Goal: Find specific page/section: Find specific page/section

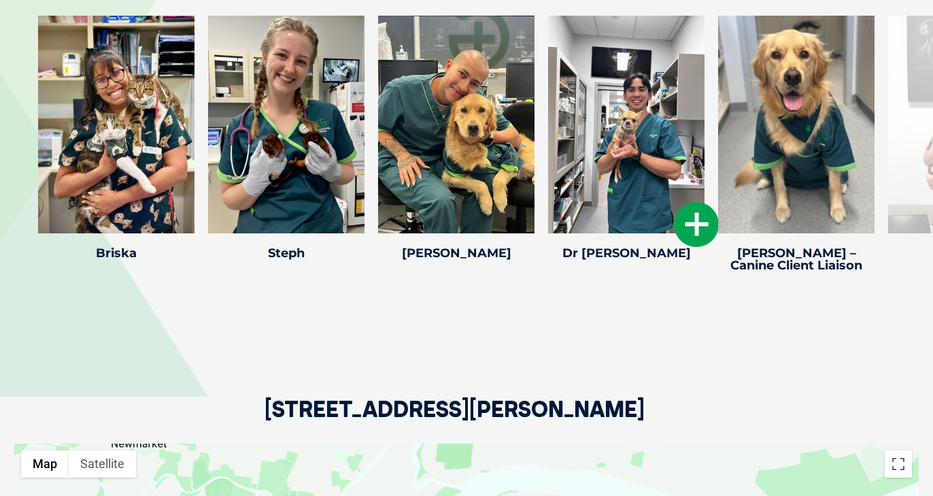
scroll to position [2156, 0]
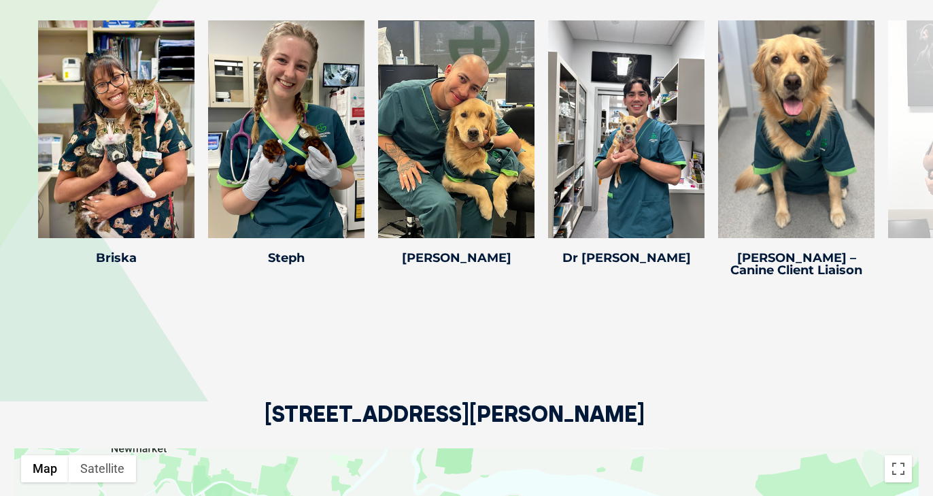
click at [612, 147] on div at bounding box center [626, 129] width 156 height 218
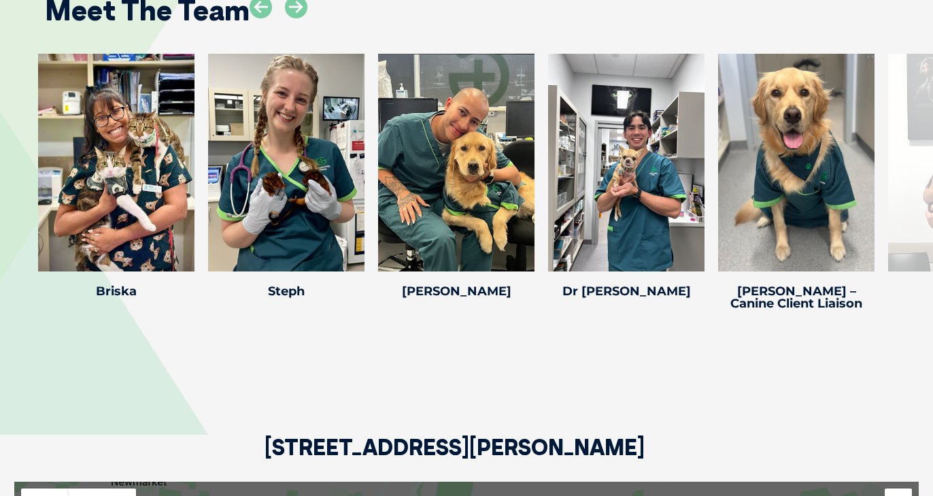
scroll to position [2104, 0]
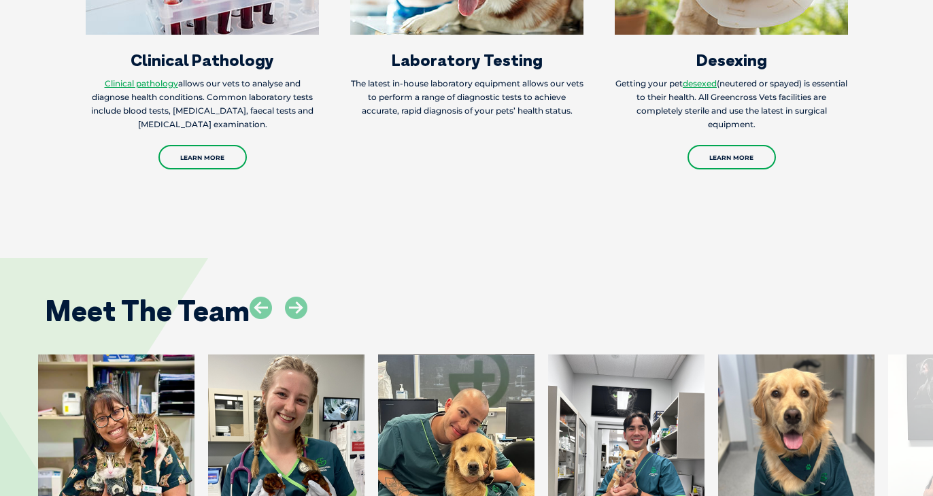
scroll to position [1867, 0]
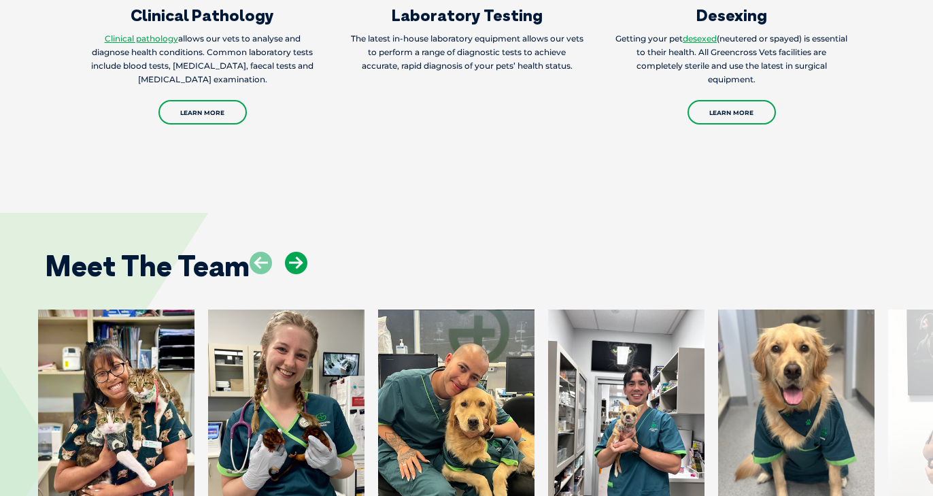
click at [298, 257] on icon at bounding box center [296, 263] width 22 height 22
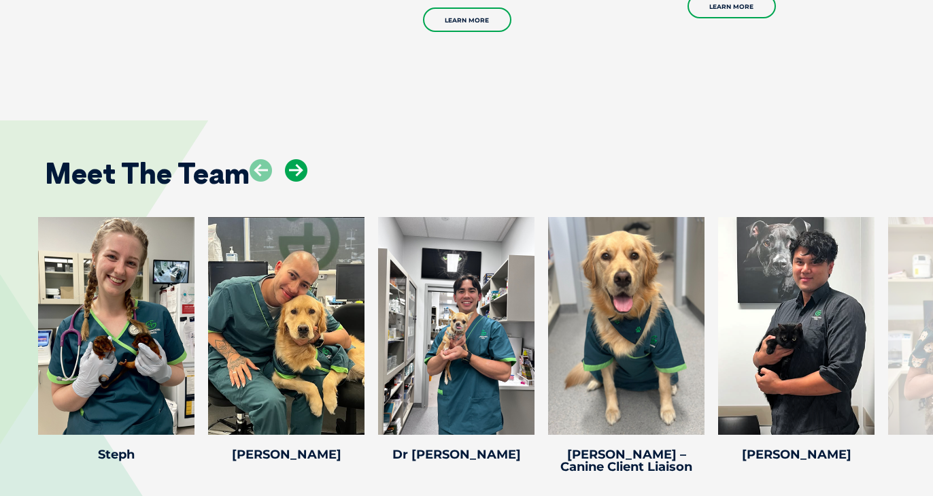
scroll to position [1958, 0]
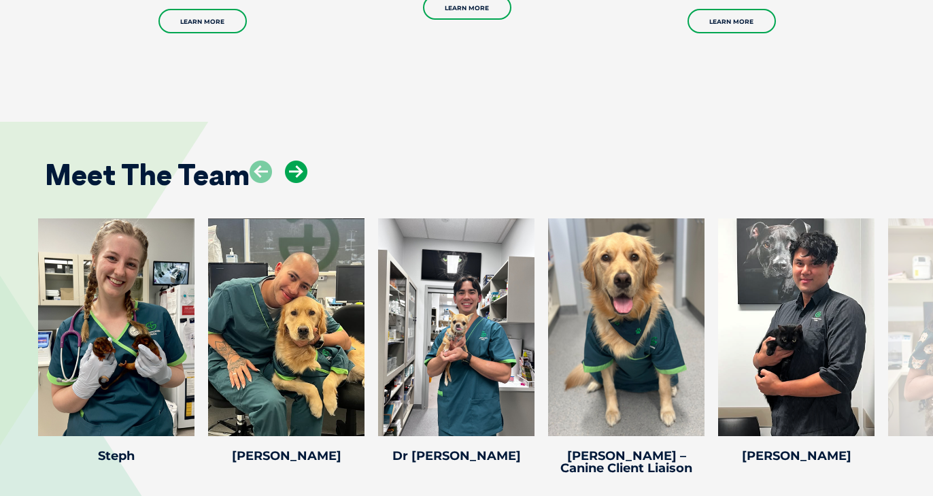
click at [299, 167] on icon at bounding box center [296, 172] width 22 height 22
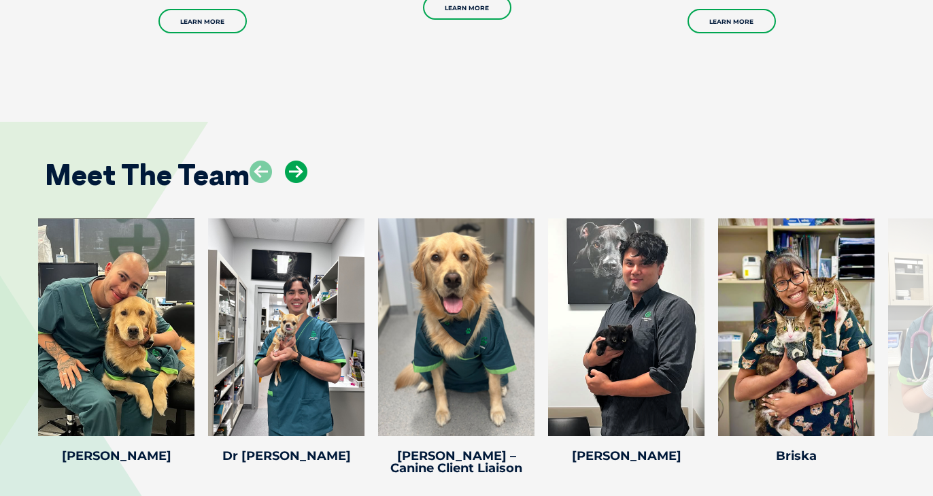
click at [299, 167] on icon at bounding box center [296, 172] width 22 height 22
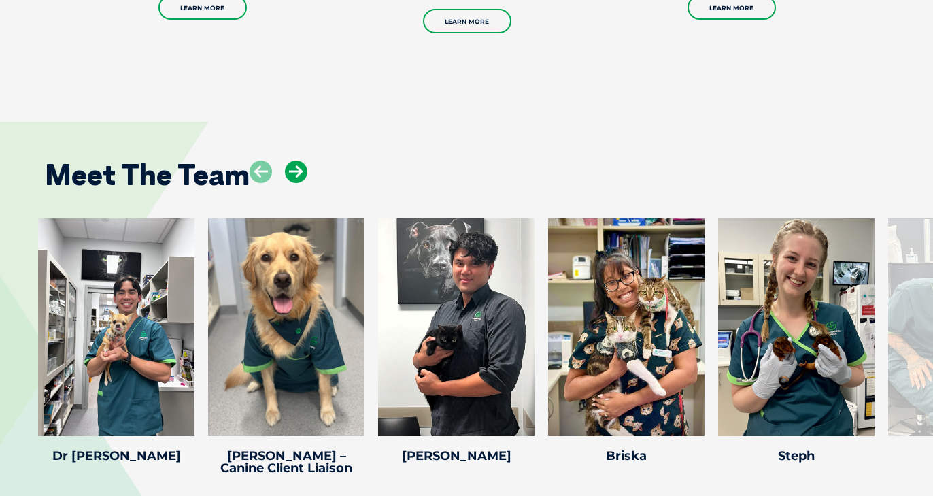
click at [299, 167] on icon at bounding box center [296, 172] width 22 height 22
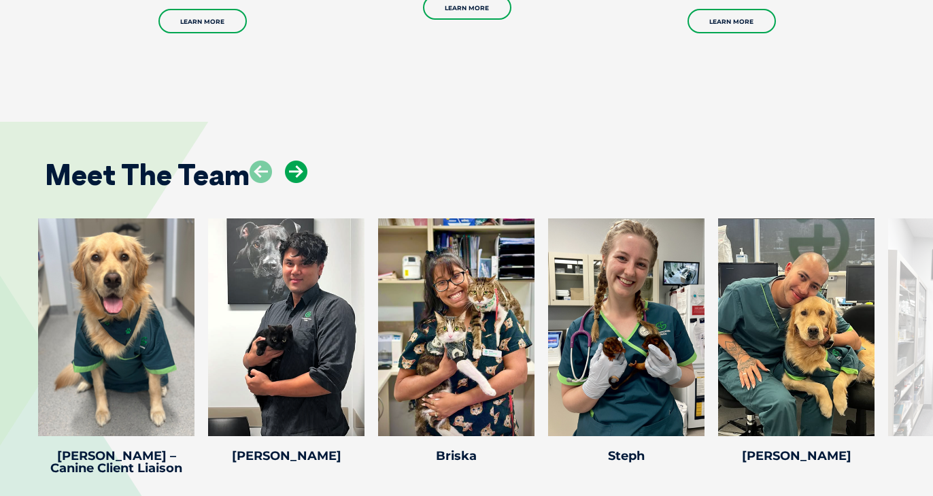
click at [299, 170] on icon at bounding box center [296, 172] width 22 height 22
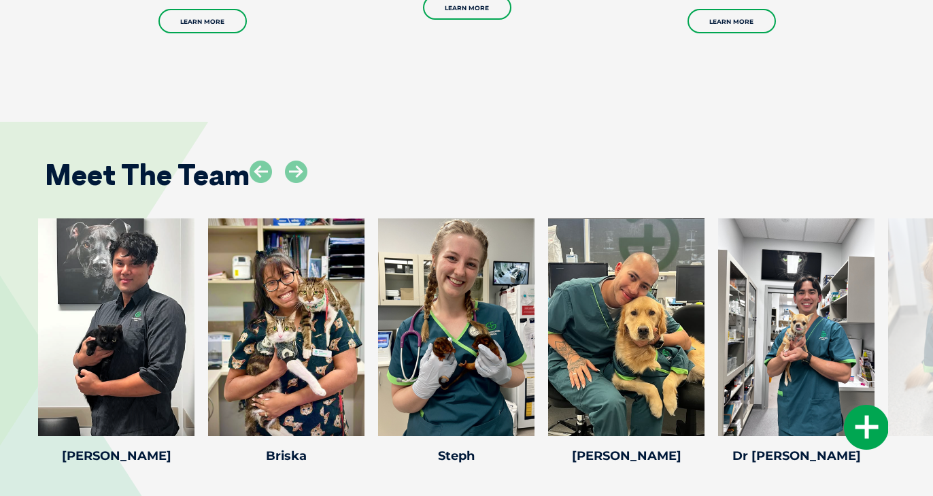
click at [788, 345] on div at bounding box center [796, 327] width 156 height 218
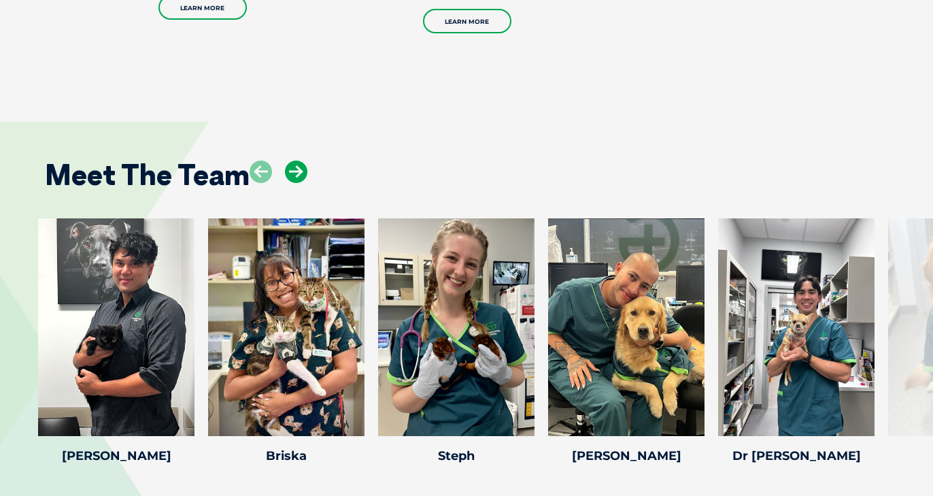
click at [292, 161] on icon at bounding box center [296, 172] width 22 height 22
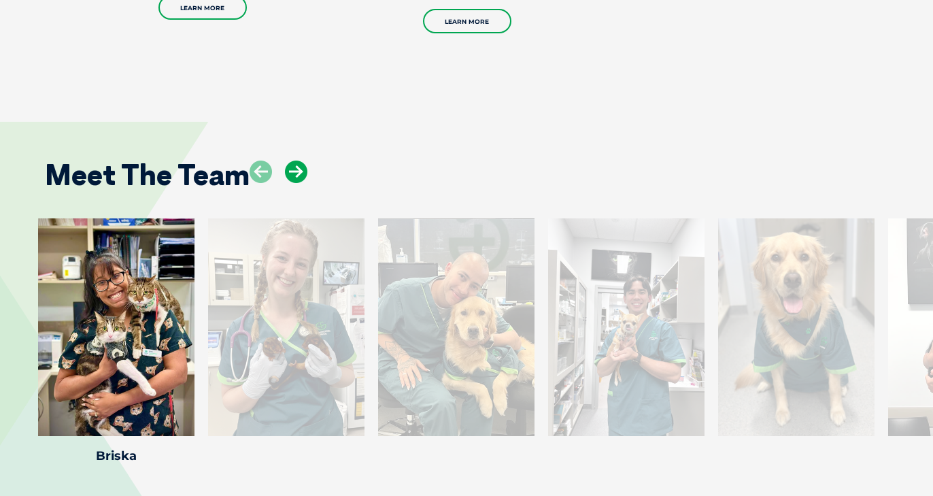
click at [292, 161] on icon at bounding box center [296, 172] width 22 height 22
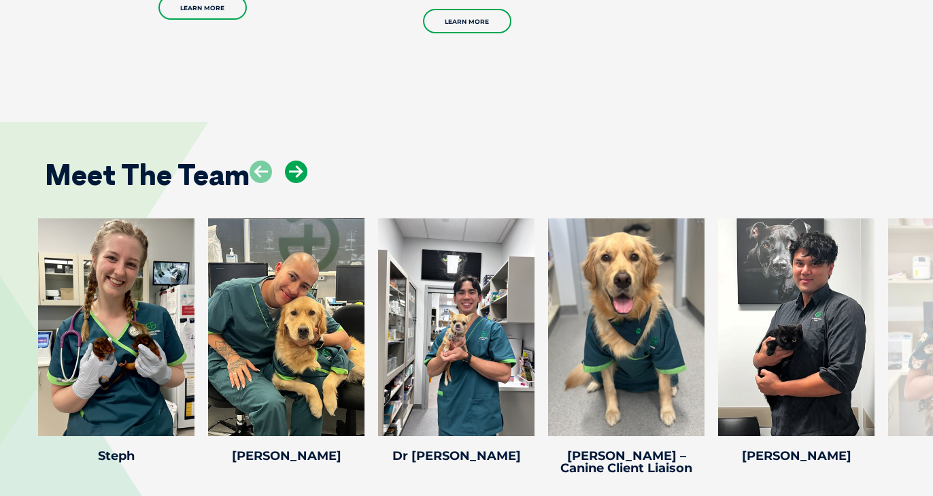
click at [292, 161] on icon at bounding box center [296, 172] width 22 height 22
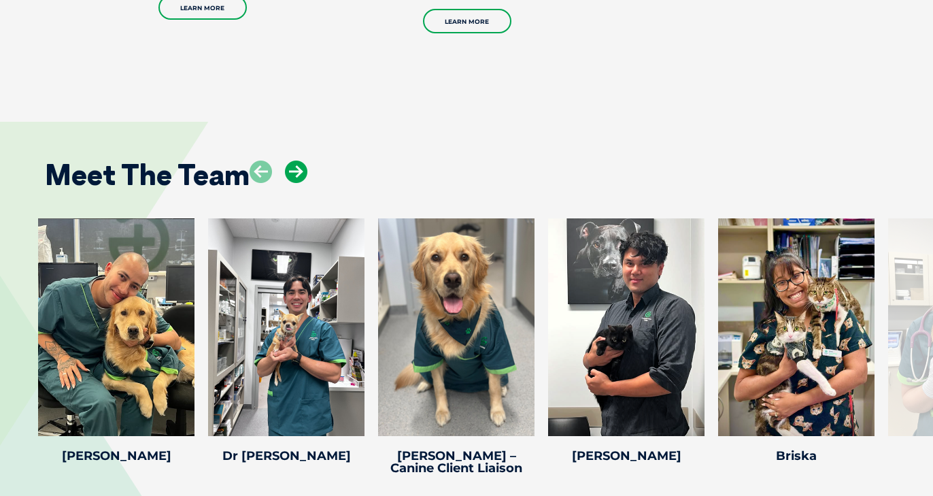
click at [292, 161] on icon at bounding box center [296, 172] width 22 height 22
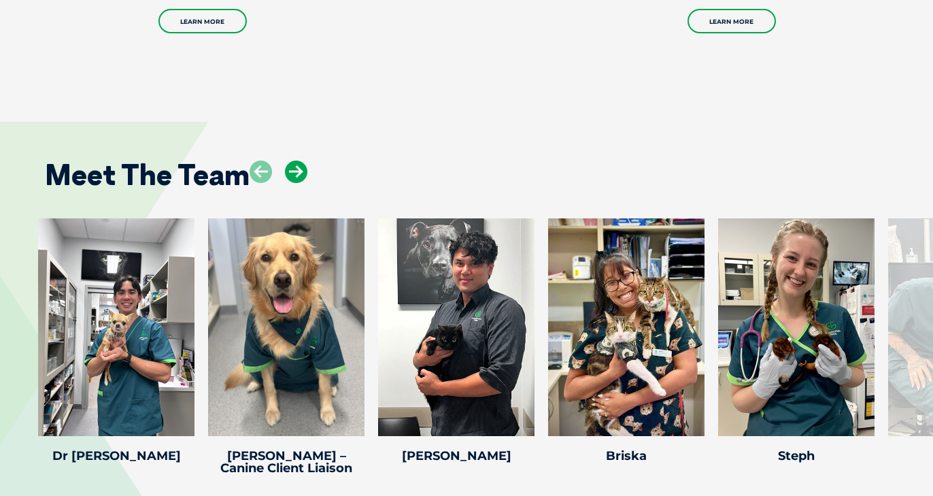
click at [292, 161] on icon at bounding box center [296, 172] width 22 height 22
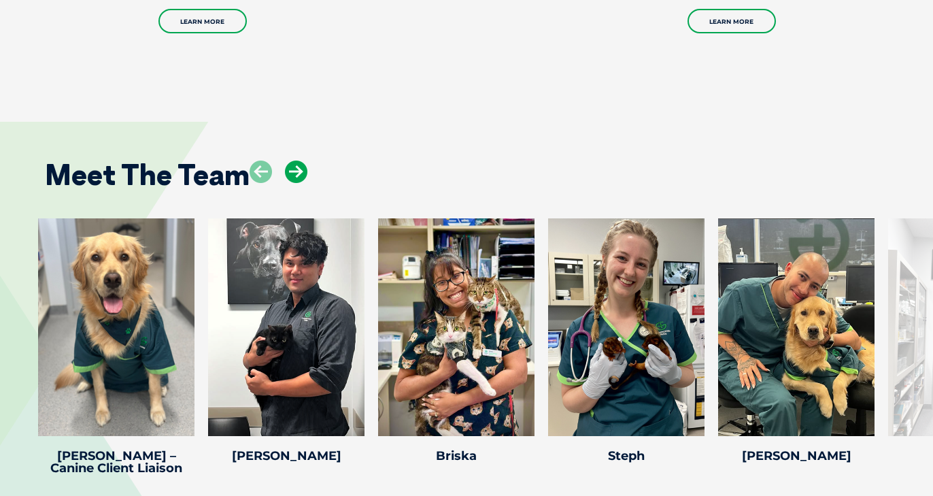
click at [292, 161] on icon at bounding box center [296, 172] width 22 height 22
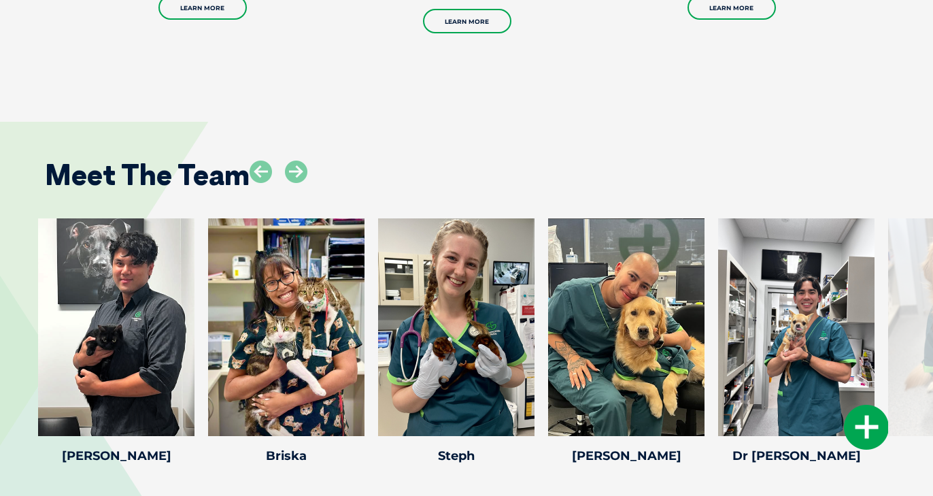
click at [814, 451] on h4 "Dr [PERSON_NAME]" at bounding box center [796, 456] width 156 height 12
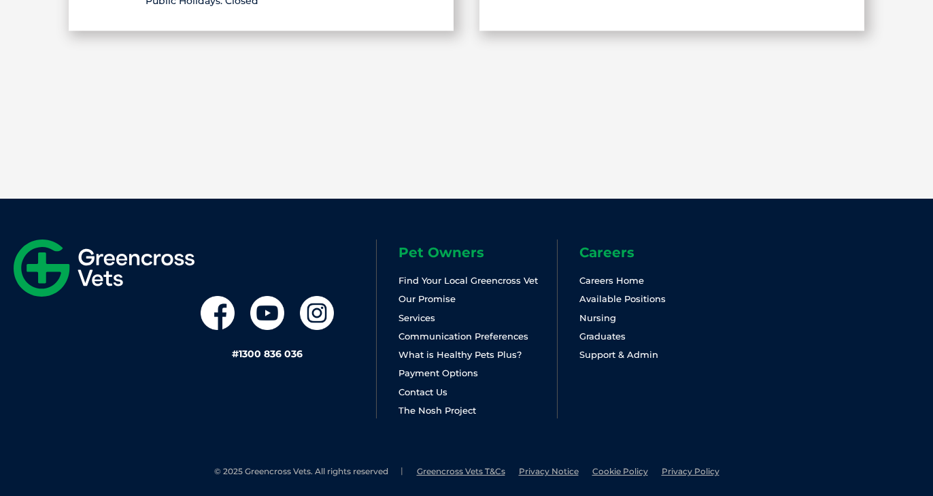
scroll to position [2989, 0]
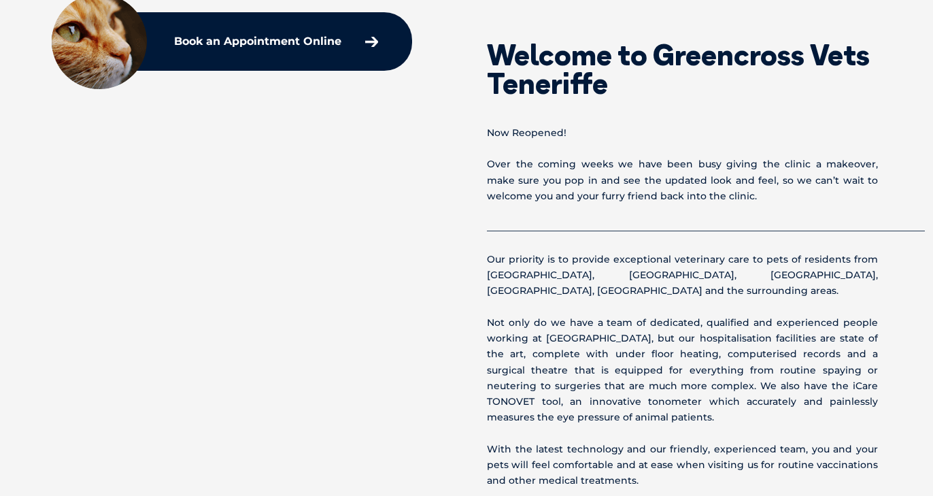
scroll to position [207, 0]
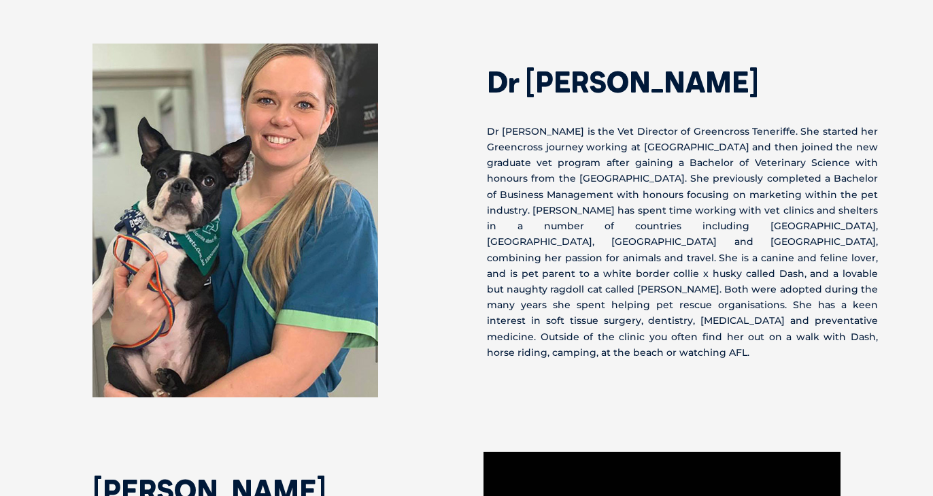
scroll to position [1313, 0]
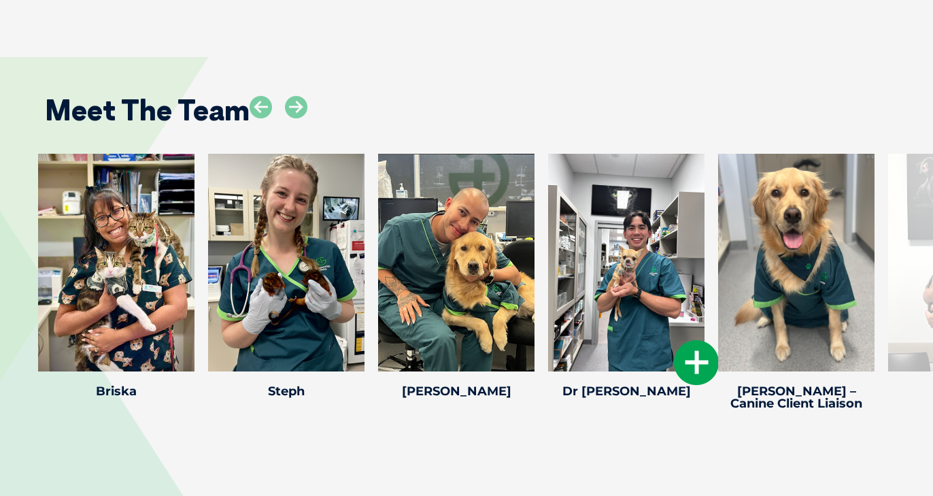
scroll to position [2023, 0]
click at [297, 99] on icon at bounding box center [296, 107] width 22 height 22
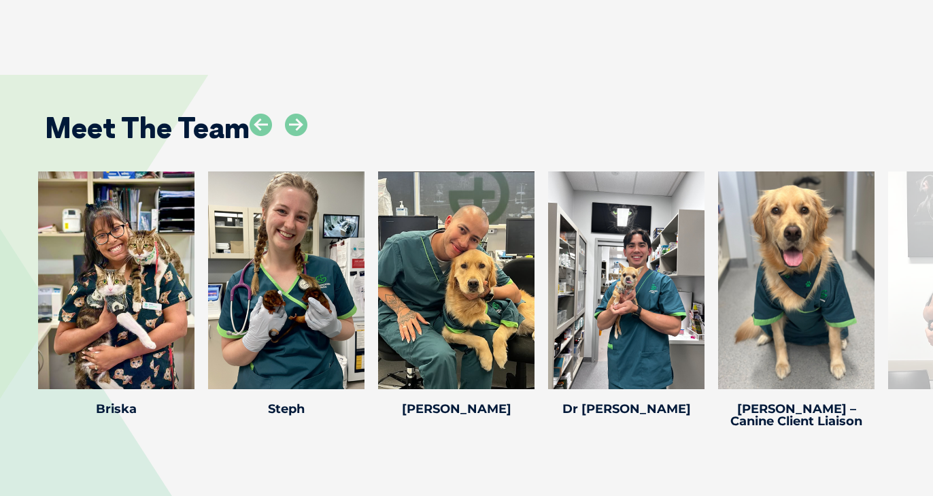
scroll to position [2004, 0]
